Goal: Complete application form

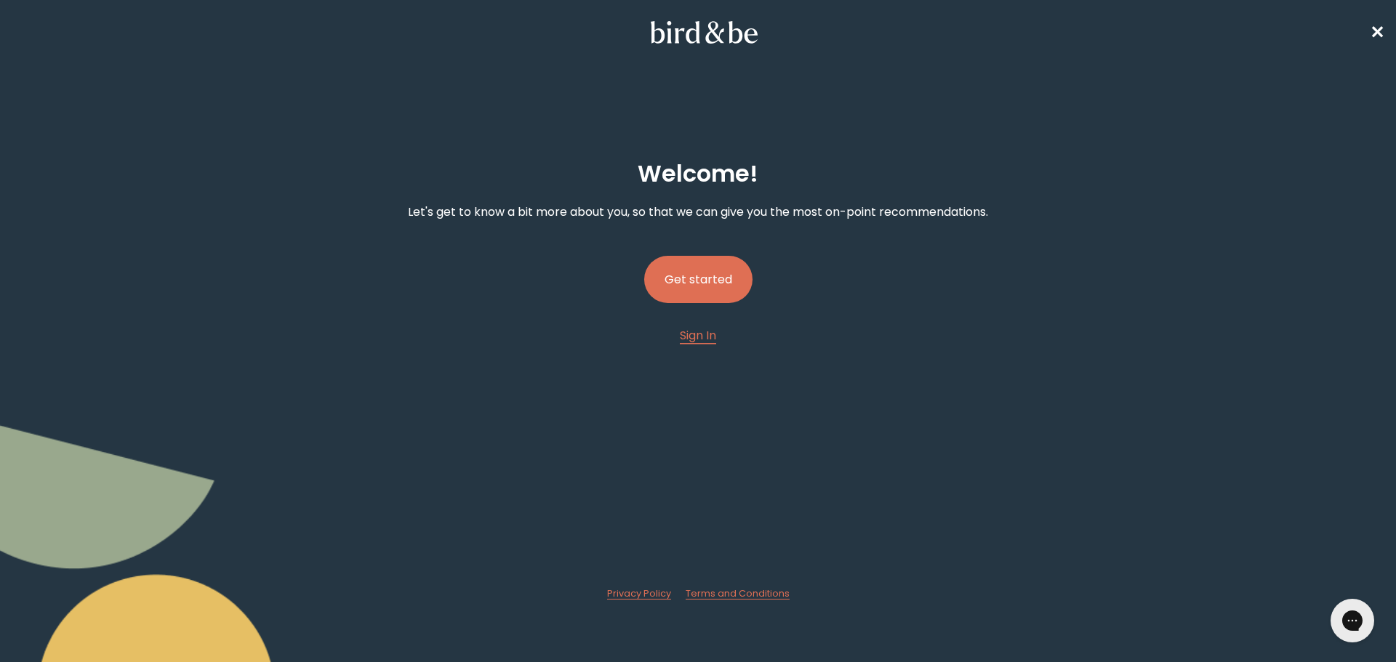
click at [718, 269] on button "Get started" at bounding box center [698, 279] width 108 height 47
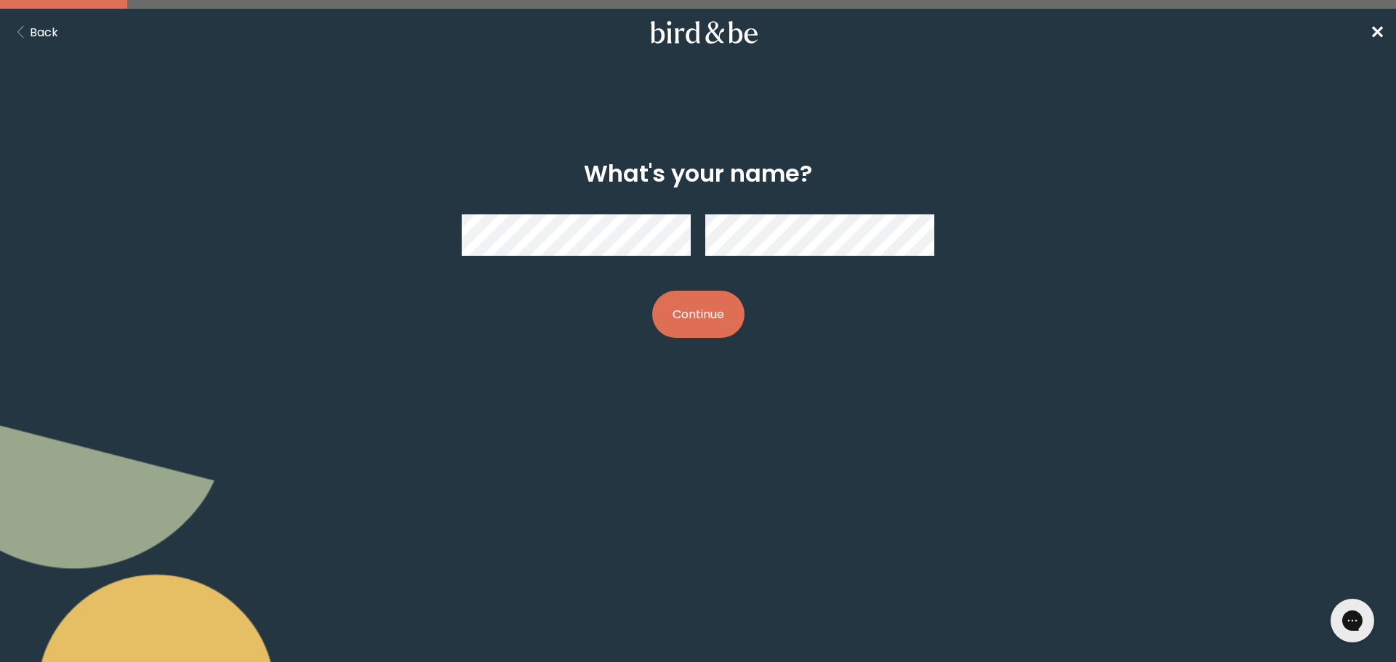
click at [693, 317] on button "Continue" at bounding box center [698, 314] width 92 height 47
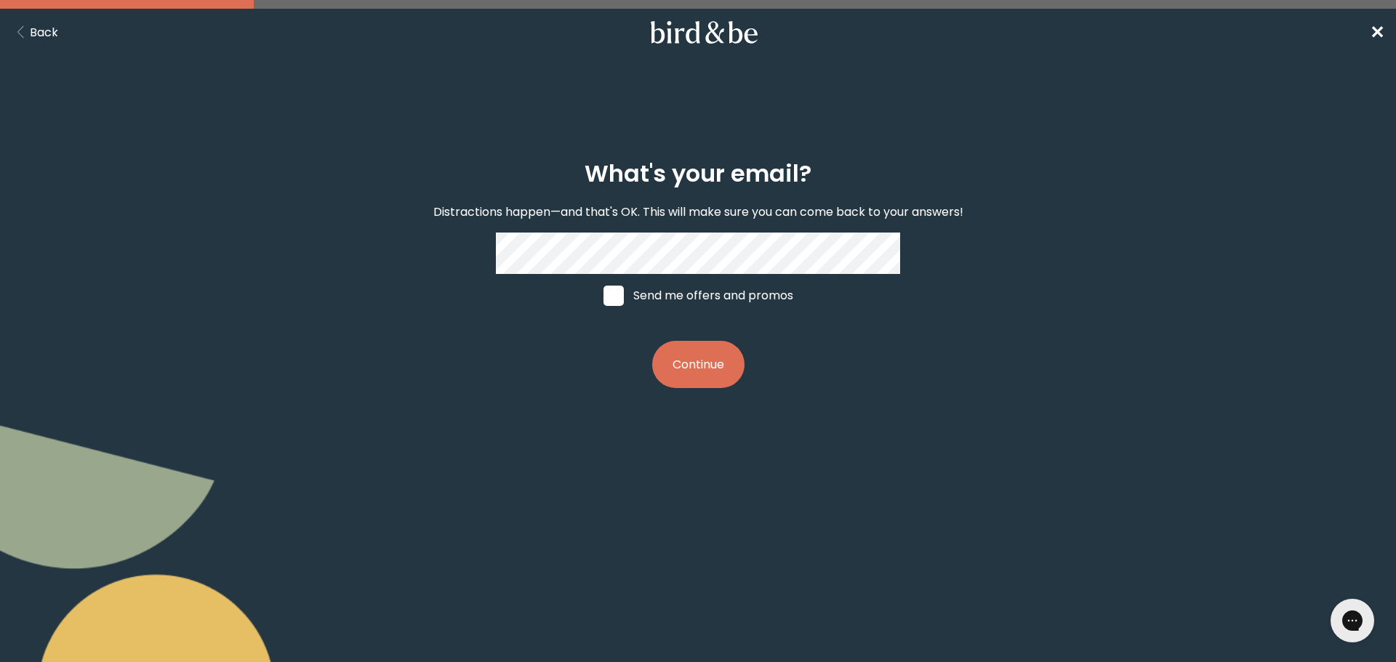
click at [693, 364] on button "Continue" at bounding box center [698, 364] width 92 height 47
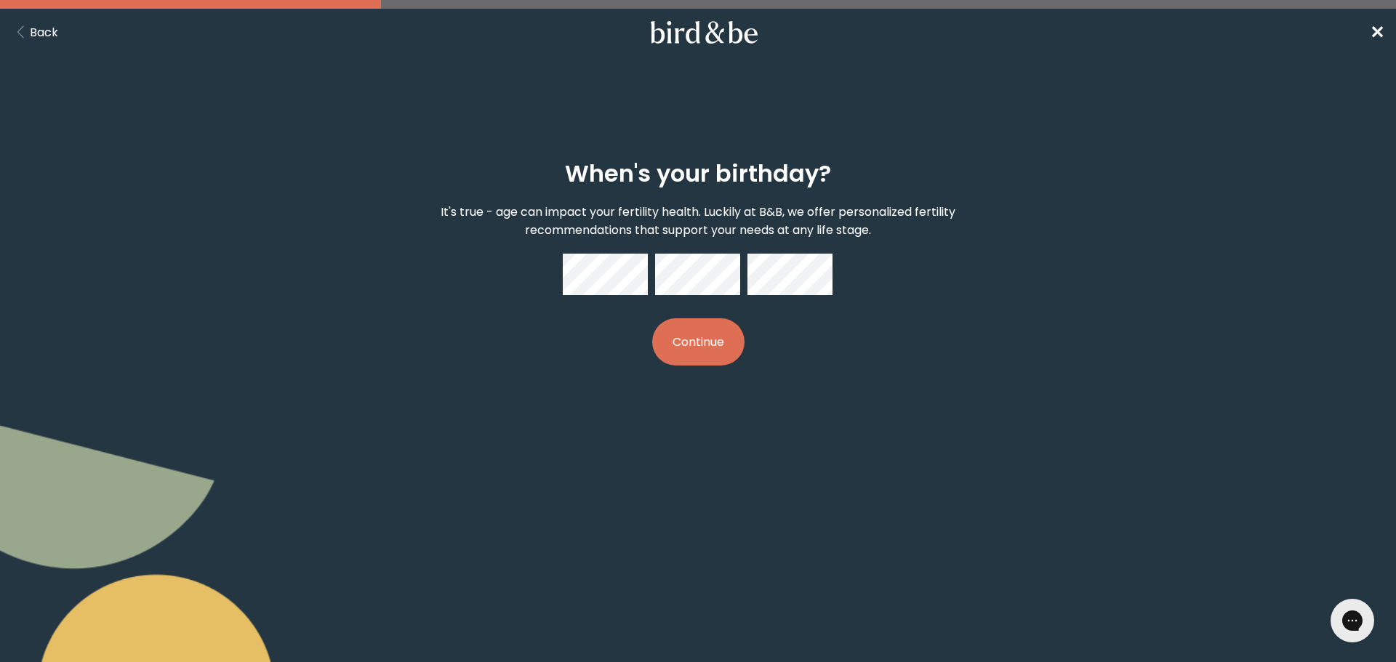
click at [714, 345] on button "Continue" at bounding box center [698, 341] width 92 height 47
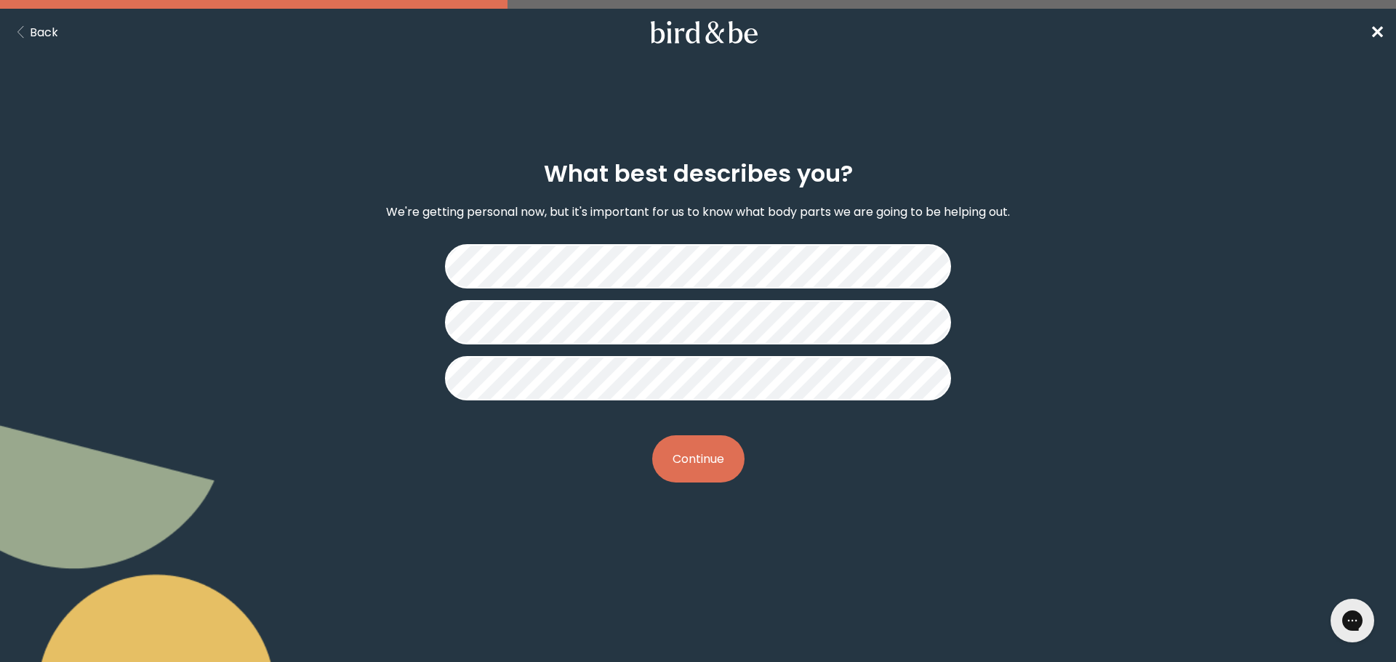
click at [694, 462] on button "Continue" at bounding box center [698, 458] width 92 height 47
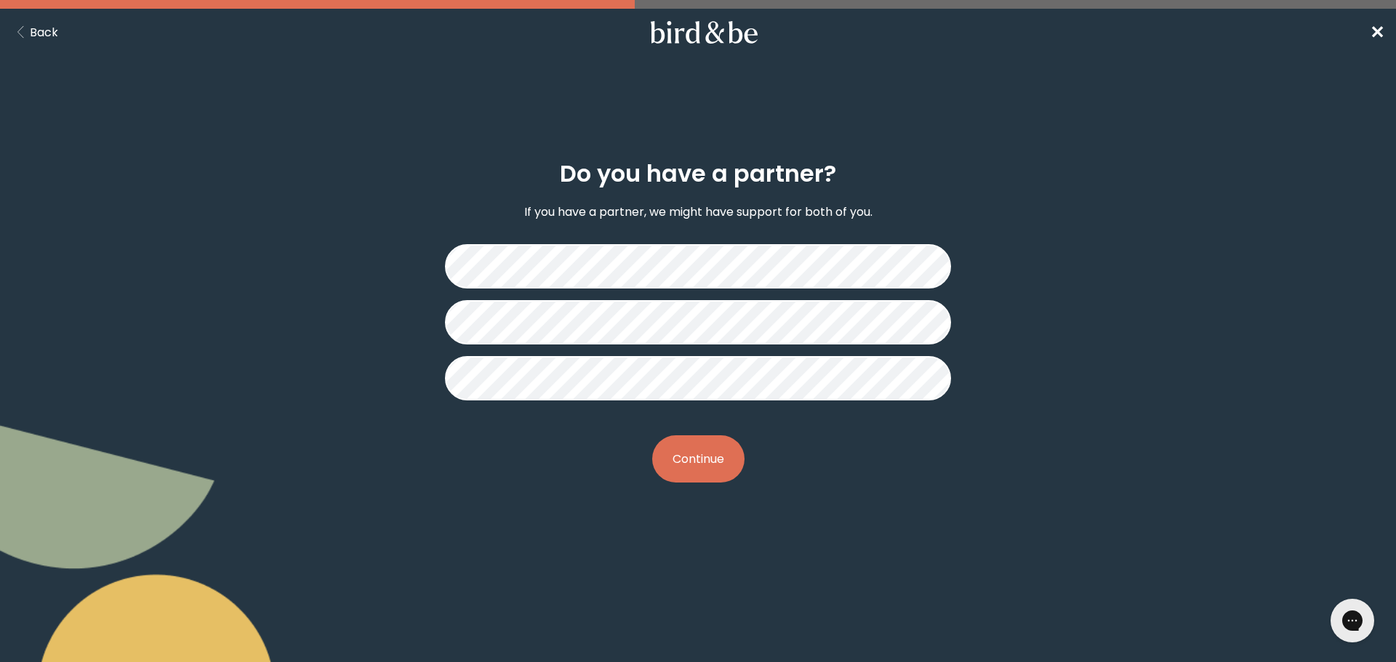
click at [688, 456] on button "Continue" at bounding box center [698, 458] width 92 height 47
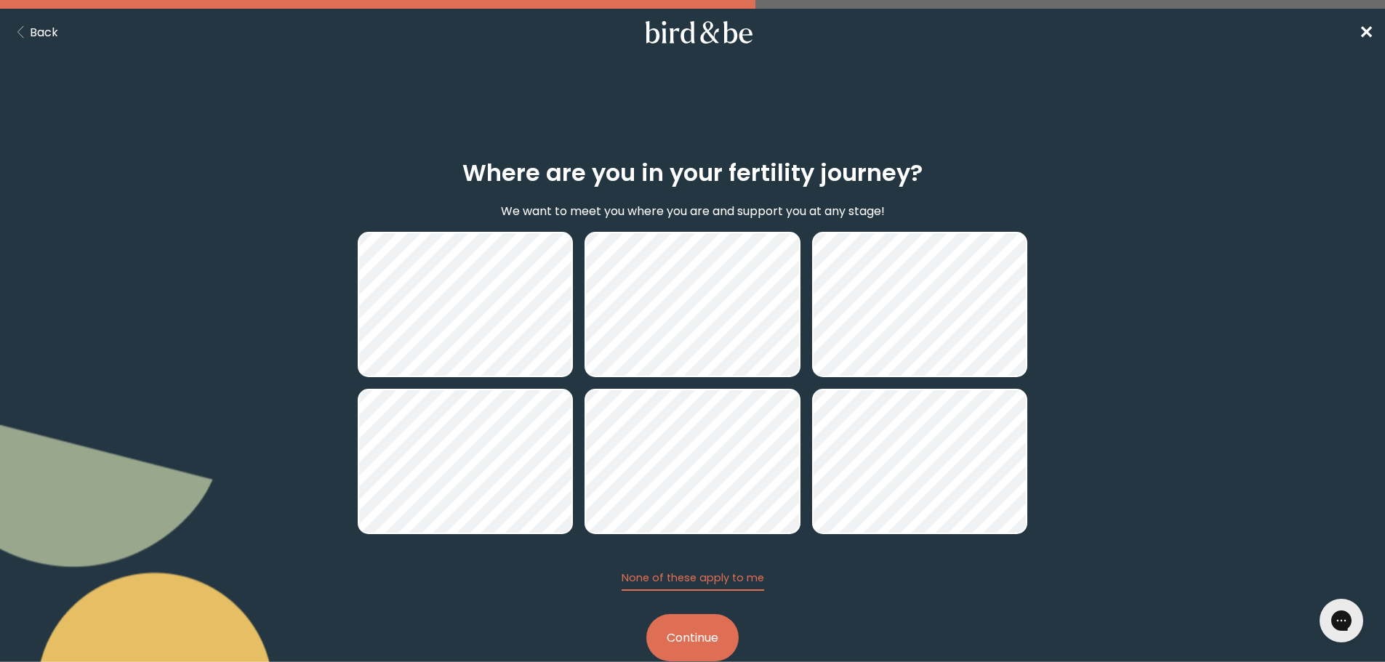
click at [688, 640] on button "Continue" at bounding box center [692, 637] width 92 height 47
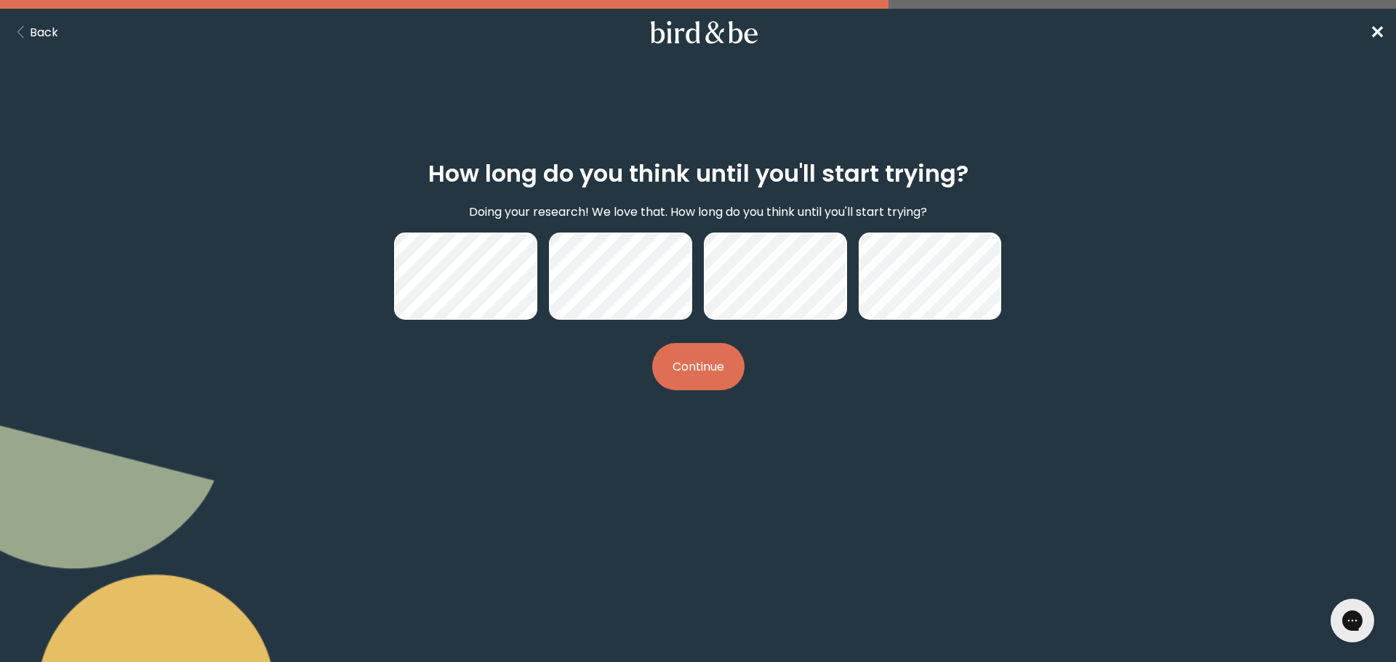
click at [727, 361] on button "Continue" at bounding box center [698, 366] width 92 height 47
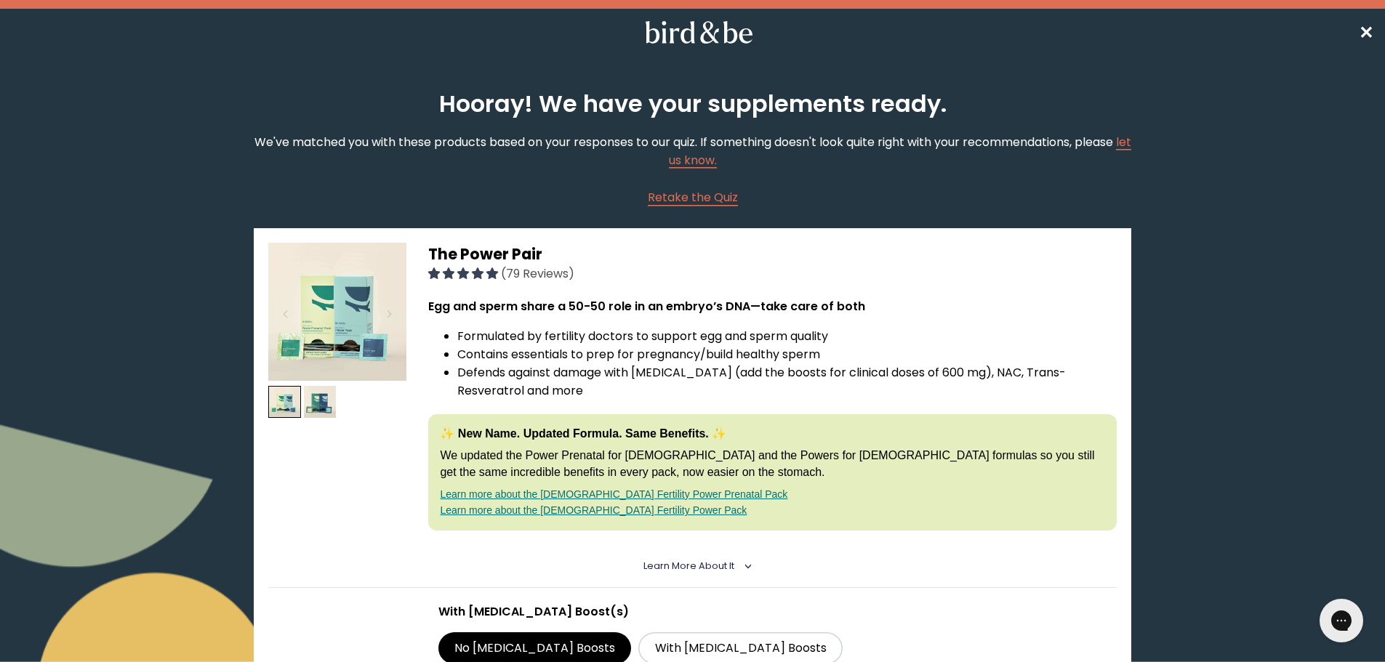
click at [1369, 28] on span "✕" at bounding box center [1366, 32] width 15 height 24
